Goal: Browse casually: Explore the website without a specific task or goal

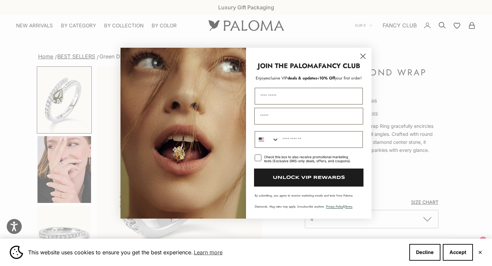
click at [361, 55] on circle "Close dialog" at bounding box center [362, 55] width 11 height 11
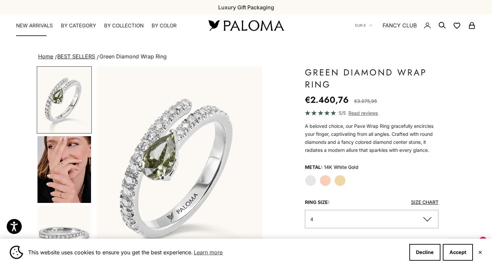
click at [23, 25] on link "NEW ARRIVALS" at bounding box center [34, 25] width 37 height 7
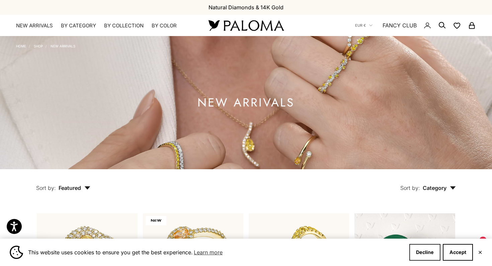
click at [433, 248] on button "Decline" at bounding box center [424, 252] width 31 height 17
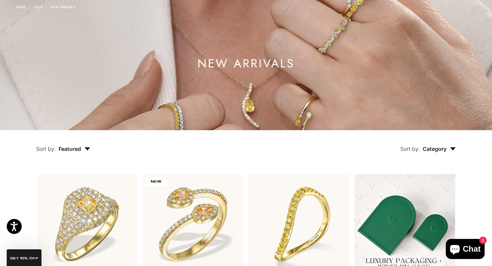
scroll to position [155, 0]
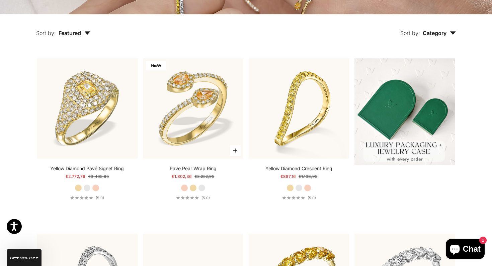
click at [202, 189] on label "White Gold" at bounding box center [201, 188] width 7 height 7
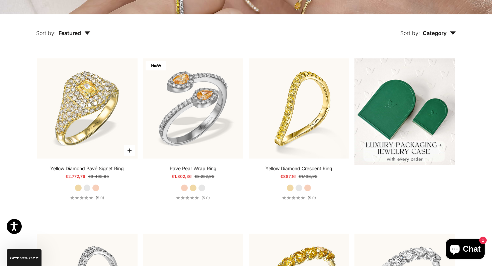
click at [87, 187] on label "White Gold" at bounding box center [86, 188] width 7 height 7
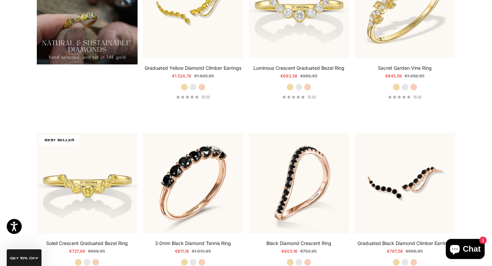
scroll to position [563, 0]
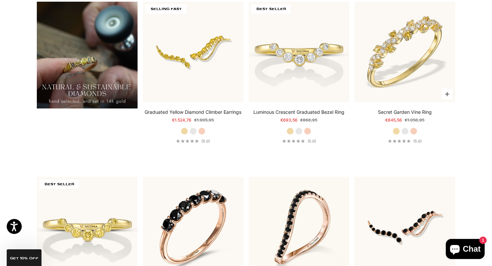
click at [405, 131] on label "White Gold" at bounding box center [404, 131] width 7 height 7
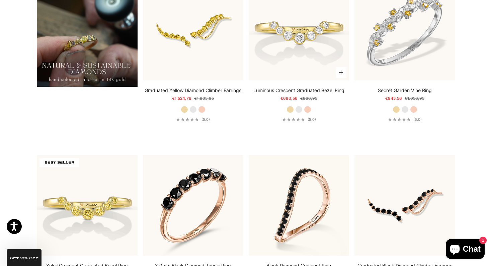
scroll to position [669, 0]
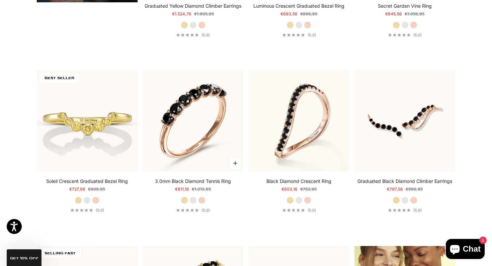
click at [194, 199] on label "White Gold" at bounding box center [192, 200] width 7 height 7
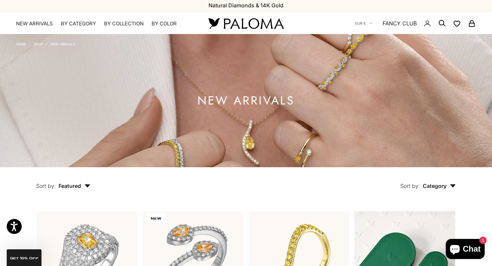
scroll to position [0, 0]
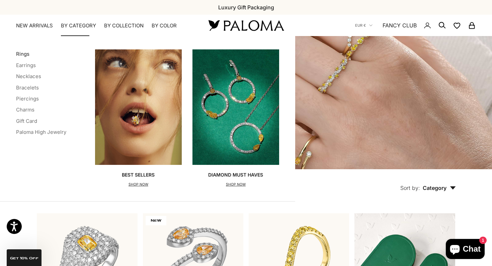
click at [17, 53] on link "Rings" at bounding box center [22, 54] width 13 height 6
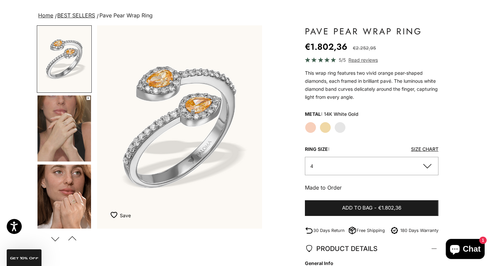
scroll to position [55, 0]
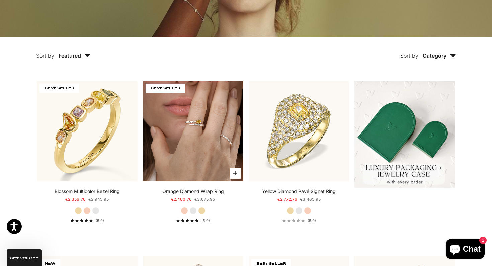
scroll to position [133, 0]
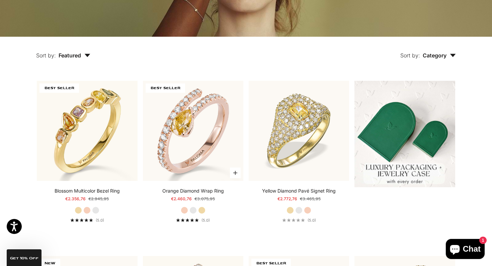
click at [193, 212] on label "White Gold" at bounding box center [192, 210] width 7 height 7
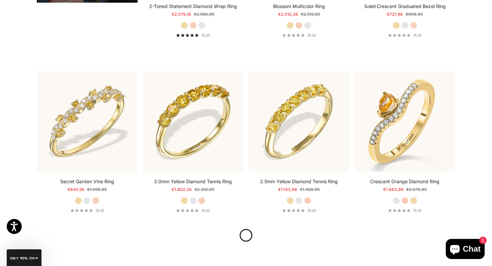
scroll to position [709, 0]
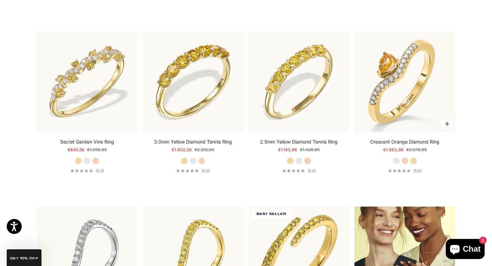
click at [396, 159] on label "White Gold" at bounding box center [395, 160] width 7 height 7
click at [404, 160] on label "Rose Gold" at bounding box center [404, 160] width 7 height 7
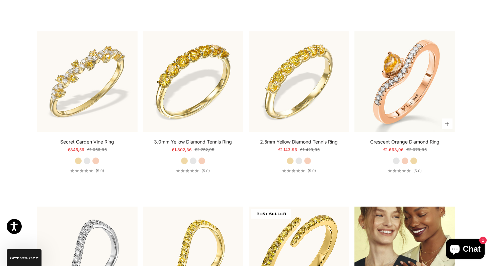
click at [413, 159] on label "Yellow Gold" at bounding box center [413, 160] width 7 height 7
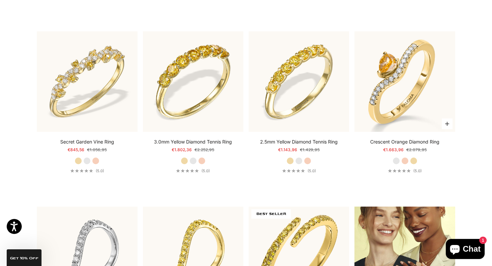
click at [395, 159] on label "White Gold" at bounding box center [395, 160] width 7 height 7
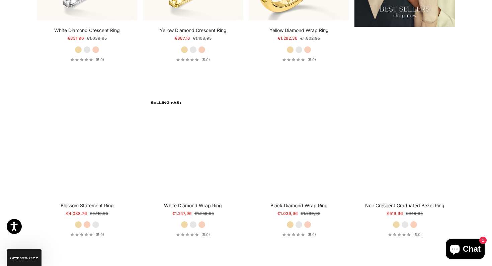
scroll to position [999, 0]
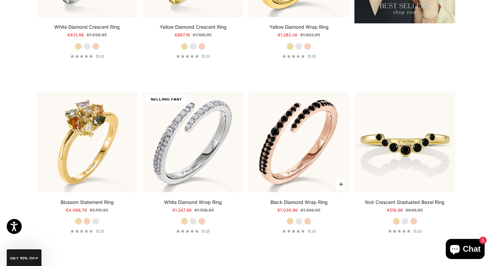
click at [300, 221] on label "White Gold" at bounding box center [298, 221] width 7 height 7
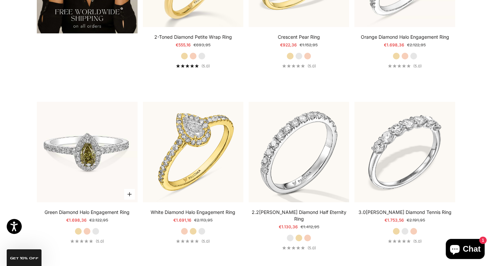
scroll to position [1348, 0]
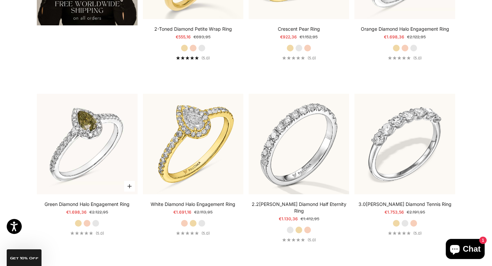
click at [87, 222] on label "Rose Gold" at bounding box center [86, 223] width 7 height 7
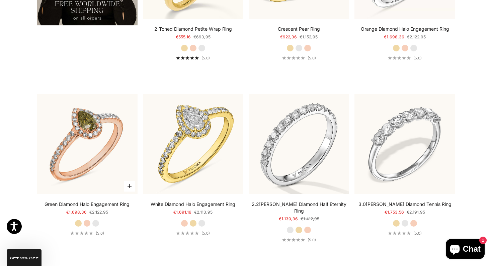
click at [96, 225] on label "White Gold" at bounding box center [95, 223] width 7 height 7
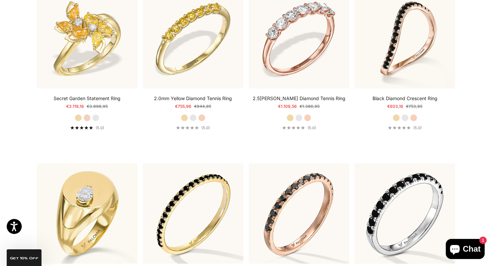
scroll to position [2248, 0]
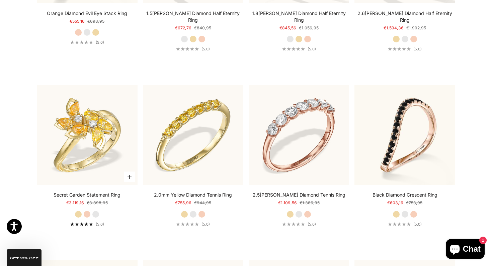
click at [96, 211] on label "White Gold" at bounding box center [95, 214] width 7 height 7
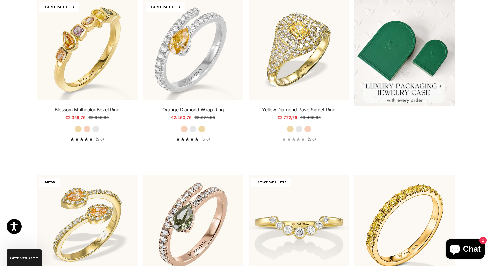
scroll to position [0, 0]
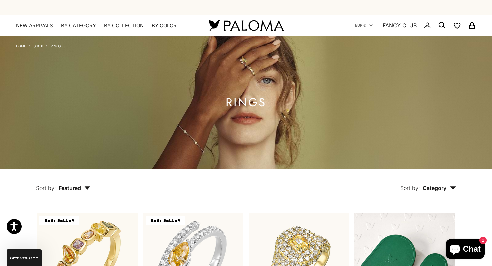
click at [473, 252] on span "Chat" at bounding box center [471, 249] width 18 height 10
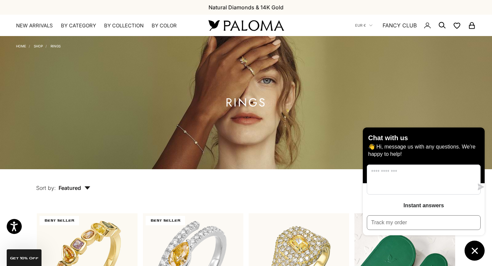
click at [477, 249] on icon "Chat window" at bounding box center [474, 251] width 10 height 10
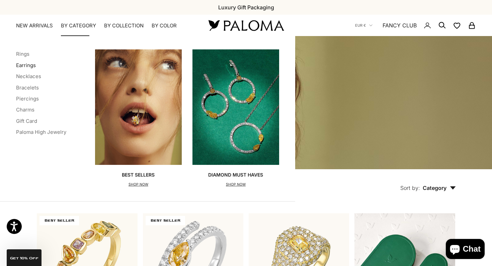
click at [26, 66] on link "Earrings" at bounding box center [26, 65] width 20 height 6
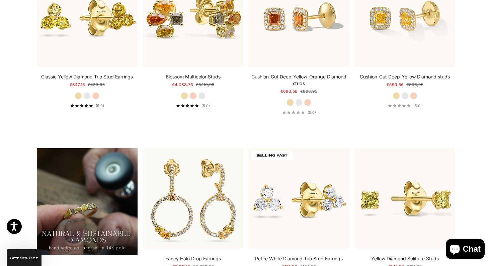
scroll to position [387, 0]
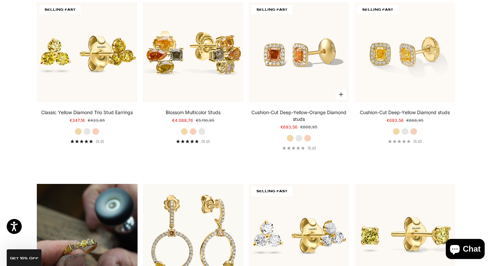
click at [301, 137] on label "White Gold" at bounding box center [298, 138] width 7 height 7
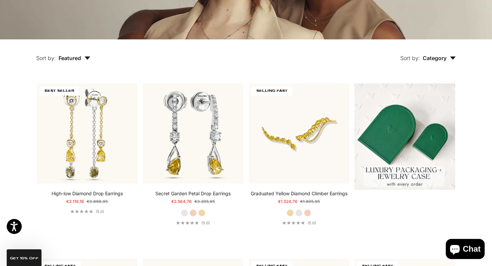
scroll to position [0, 0]
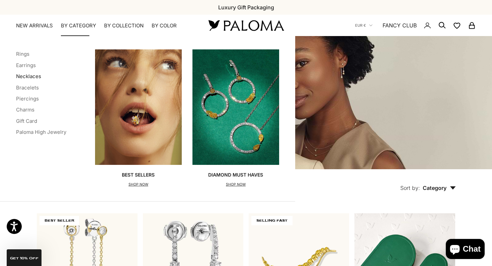
click at [27, 75] on link "Necklaces" at bounding box center [28, 76] width 25 height 6
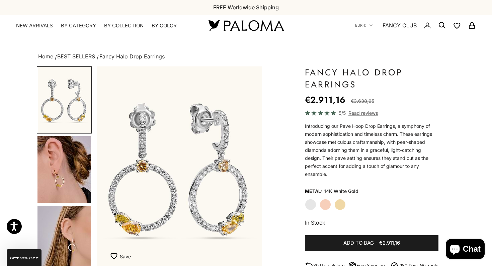
click at [78, 182] on img "Go to item 4" at bounding box center [63, 169] width 53 height 67
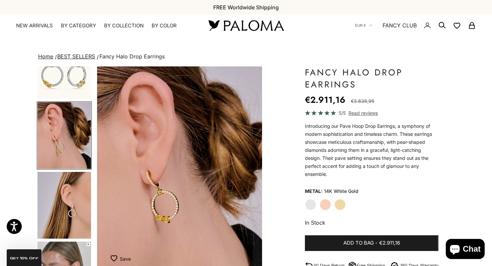
scroll to position [37, 0]
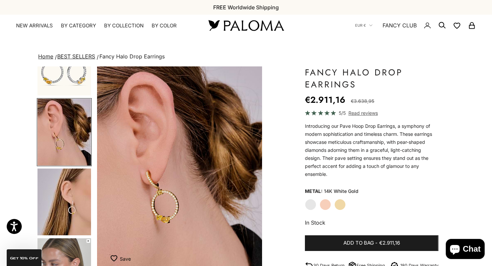
click at [78, 184] on img "Go to item 5" at bounding box center [63, 202] width 53 height 67
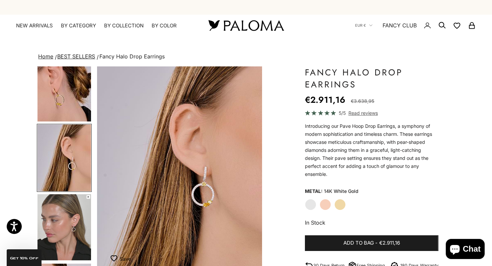
scroll to position [83, 0]
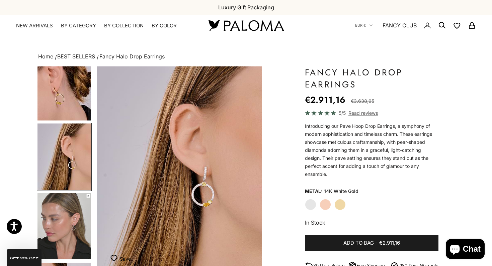
click at [71, 223] on img "Go to item 6" at bounding box center [63, 227] width 53 height 66
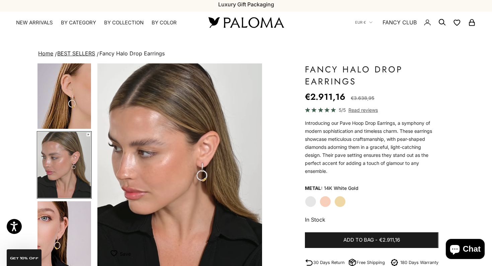
scroll to position [3, 0]
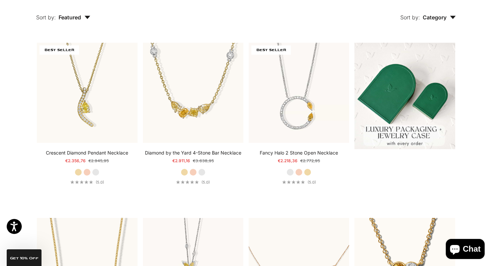
scroll to position [172, 0]
click at [203, 171] on label "White Gold" at bounding box center [201, 171] width 7 height 7
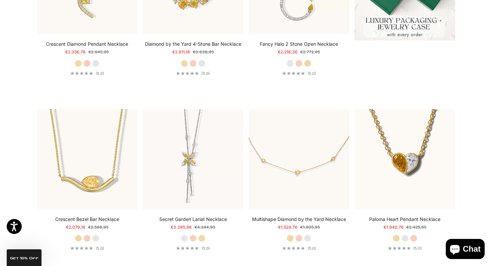
scroll to position [0, 0]
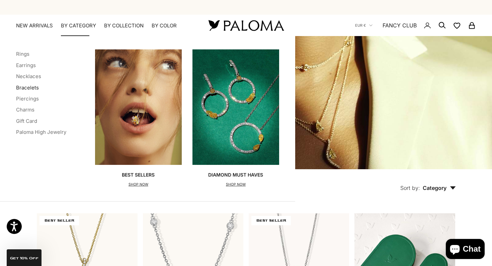
click at [31, 89] on link "Bracelets" at bounding box center [27, 88] width 23 height 6
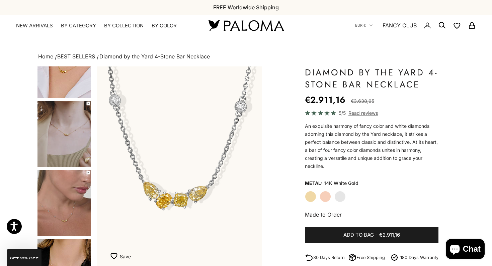
scroll to position [105, 0]
click at [69, 213] on img "Go to item 6" at bounding box center [63, 204] width 53 height 66
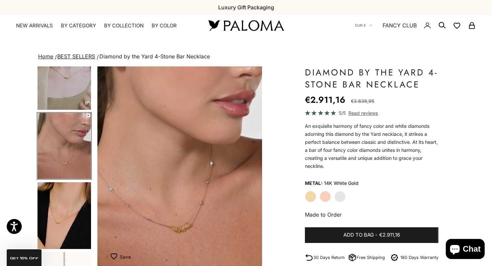
scroll to position [163, 0]
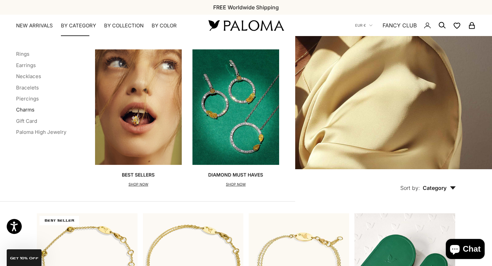
click at [31, 111] on link "Charms" at bounding box center [25, 110] width 18 height 6
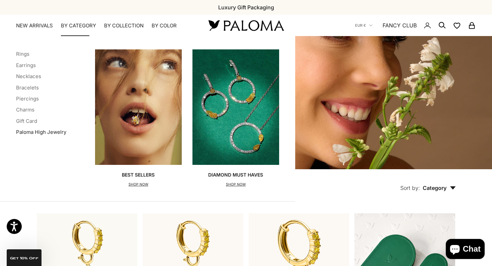
click at [26, 132] on link "Paloma High Jewelry" at bounding box center [41, 132] width 50 height 6
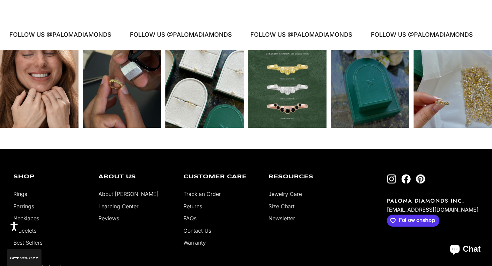
scroll to position [2306, 0]
